Goal: Task Accomplishment & Management: Use online tool/utility

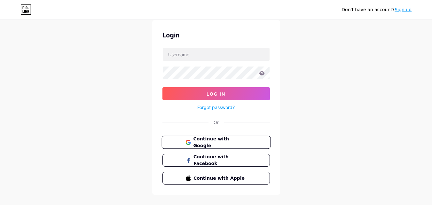
scroll to position [31, 0]
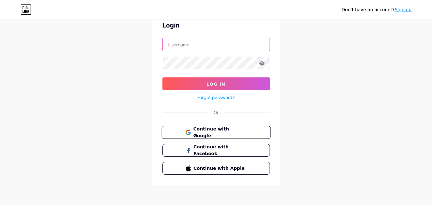
type input "[EMAIL_ADDRESS][DOMAIN_NAME]"
click at [205, 135] on span "Continue with Google" at bounding box center [219, 133] width 53 height 14
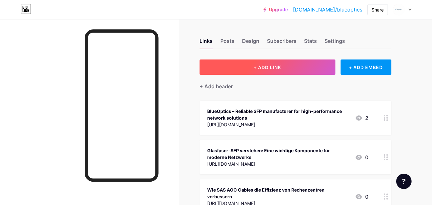
click at [266, 73] on button "+ ADD LINK" at bounding box center [268, 66] width 136 height 15
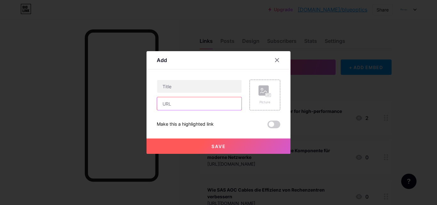
click at [187, 104] on input "text" at bounding box center [199, 103] width 84 height 13
paste input "https://cbogmbh01.blogspot.com/2025/10/blueoptics-ein-fuhrender-sfp-hersteller.…"
type input "https://cbogmbh01.blogspot.com/2025/10/blueoptics-ein-fuhrender-sfp-hersteller.…"
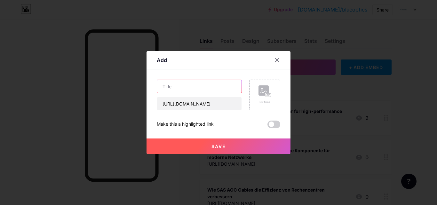
click at [185, 91] on input "text" at bounding box center [199, 86] width 84 height 13
paste input "BlueOptics: Ein führender SFP-Hersteller für leistungsstarke Netzwerklösungen"
type input "BlueOptics: Ein führender SFP-Hersteller für leistungsstarke Netzwerklösungen"
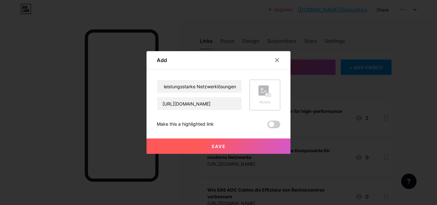
click at [266, 101] on div "Picture" at bounding box center [264, 102] width 13 height 5
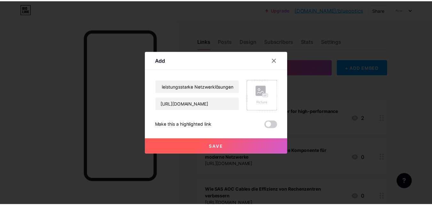
scroll to position [0, 0]
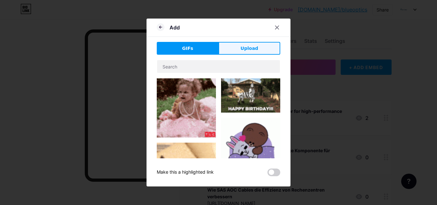
click at [247, 48] on span "Upload" at bounding box center [249, 48] width 18 height 7
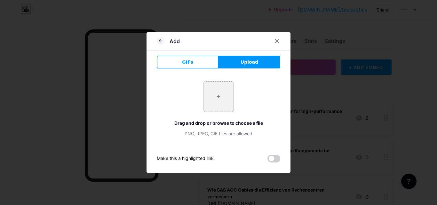
click at [217, 98] on input "file" at bounding box center [218, 97] width 30 height 30
type input "C:\fakepath\blueoptics-transceiver8715.jpg"
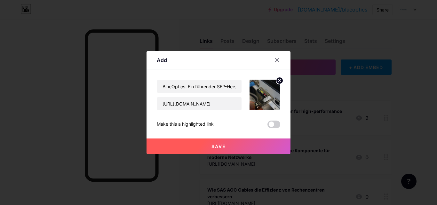
click at [250, 146] on button "Save" at bounding box center [218, 145] width 144 height 15
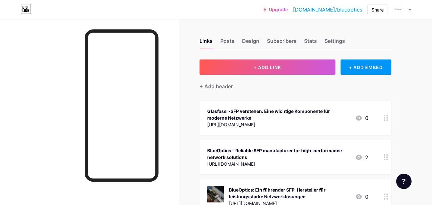
click at [349, 10] on link "bio.link/blueoptics" at bounding box center [327, 10] width 69 height 8
